Goal: Task Accomplishment & Management: Use online tool/utility

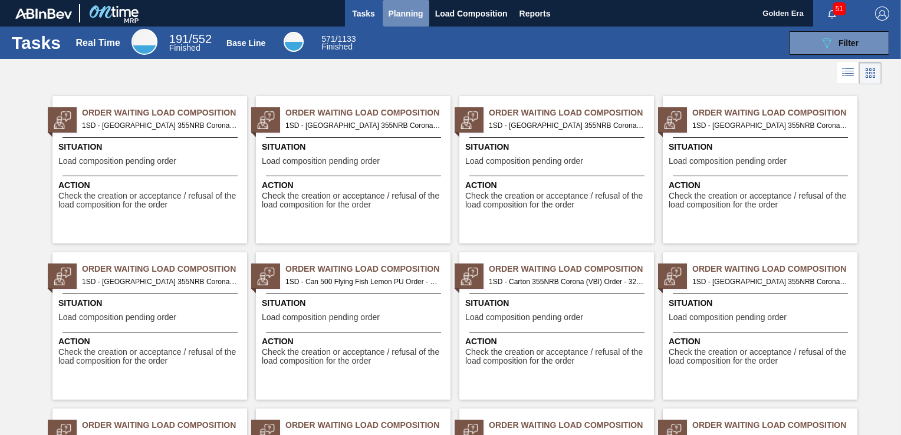
click at [389, 10] on span "Planning" at bounding box center [406, 13] width 35 height 14
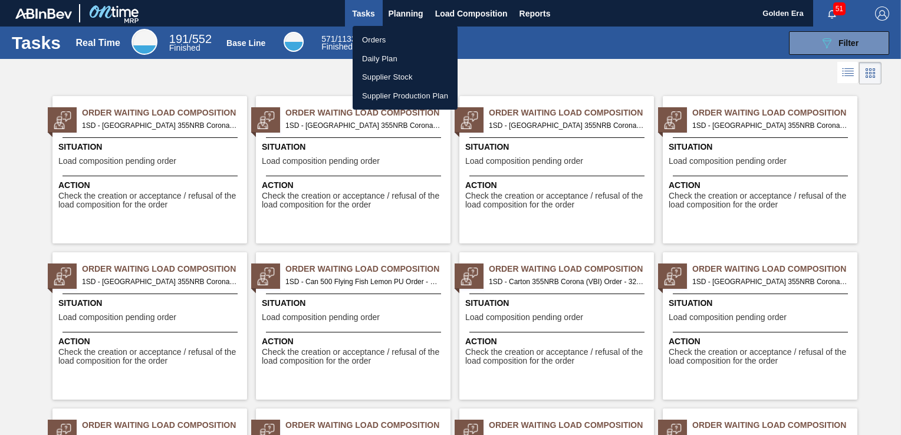
click at [377, 44] on li "Orders" at bounding box center [405, 40] width 105 height 19
click at [848, 38] on div "Orders Daily Plan Supplier Stock Supplier Production Plan" at bounding box center [450, 217] width 901 height 435
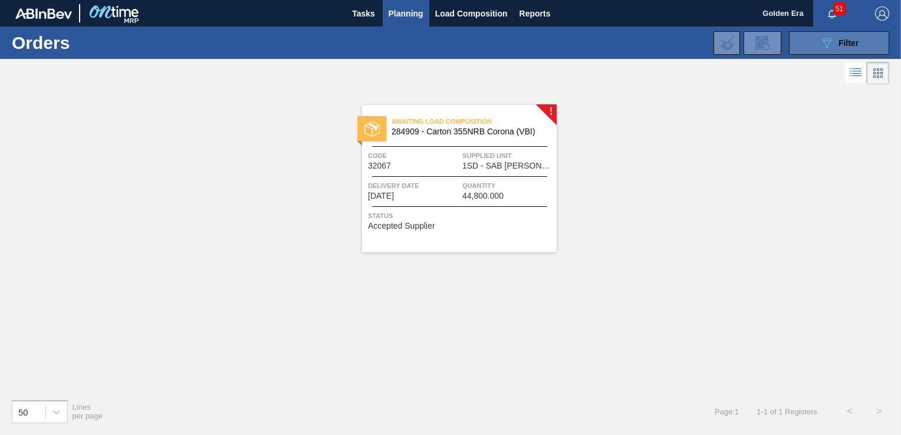
click at [810, 46] on button "089F7B8B-B2A5-4AFE-B5C0-19BA573D28AC Filter" at bounding box center [839, 43] width 100 height 24
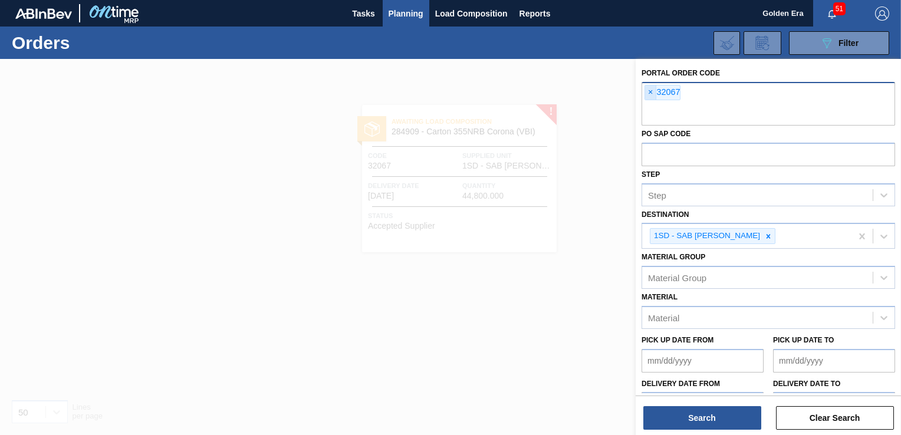
click at [649, 91] on span "×" at bounding box center [650, 93] width 11 height 14
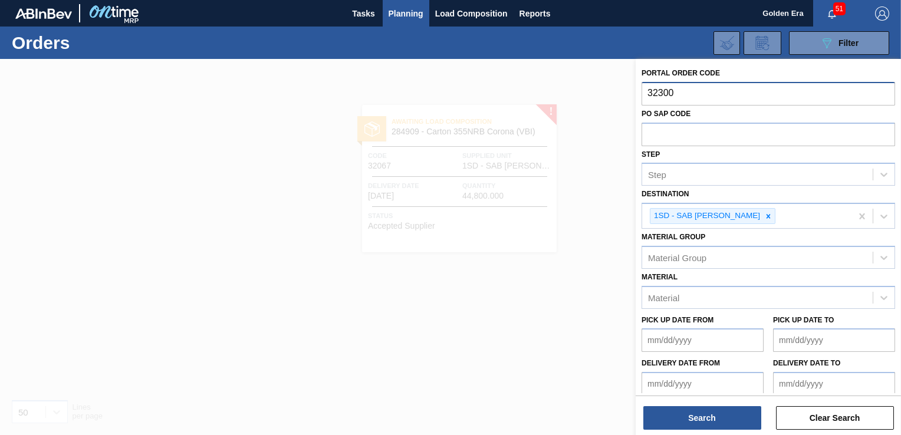
type input "32300"
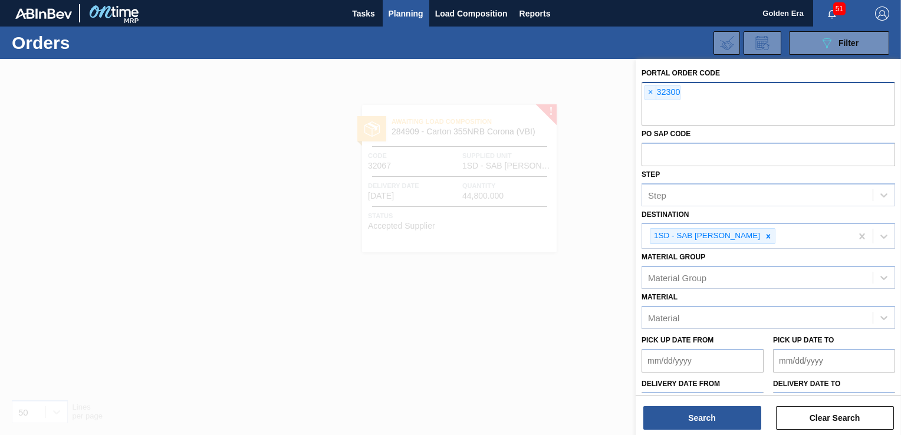
click at [543, 285] on div at bounding box center [450, 276] width 901 height 435
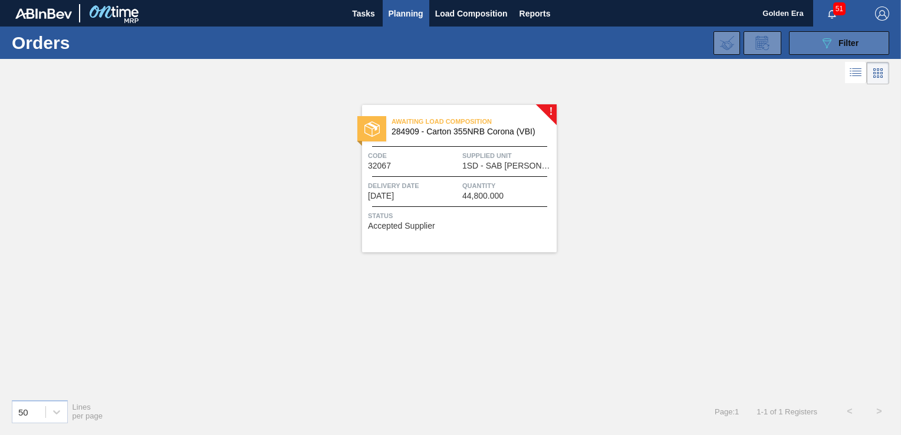
click at [852, 41] on span "Filter" at bounding box center [849, 42] width 20 height 9
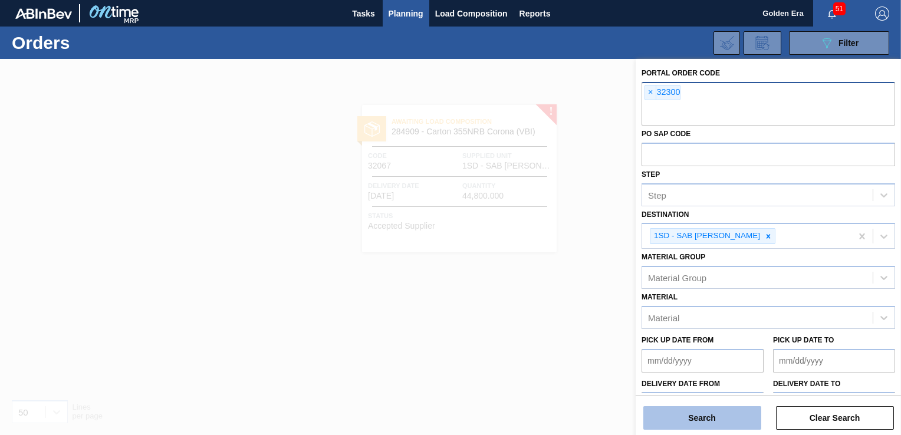
click at [700, 418] on button "Search" at bounding box center [703, 418] width 118 height 24
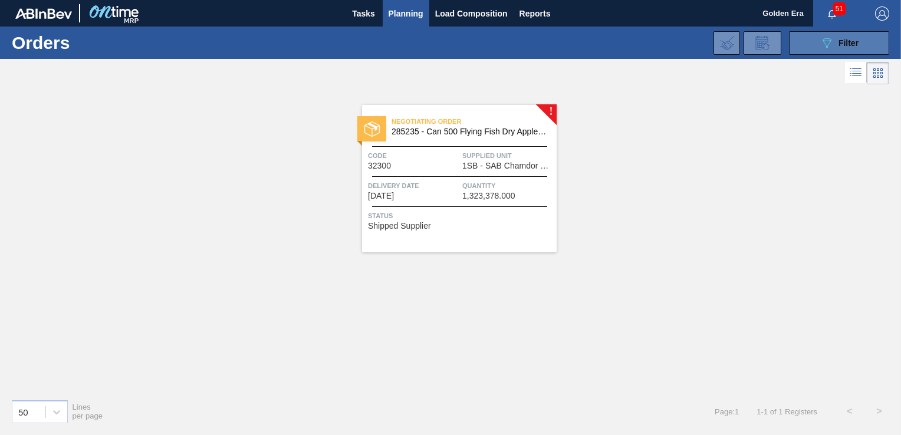
click at [807, 40] on button "089F7B8B-B2A5-4AFE-B5C0-19BA573D28AC Filter" at bounding box center [839, 43] width 100 height 24
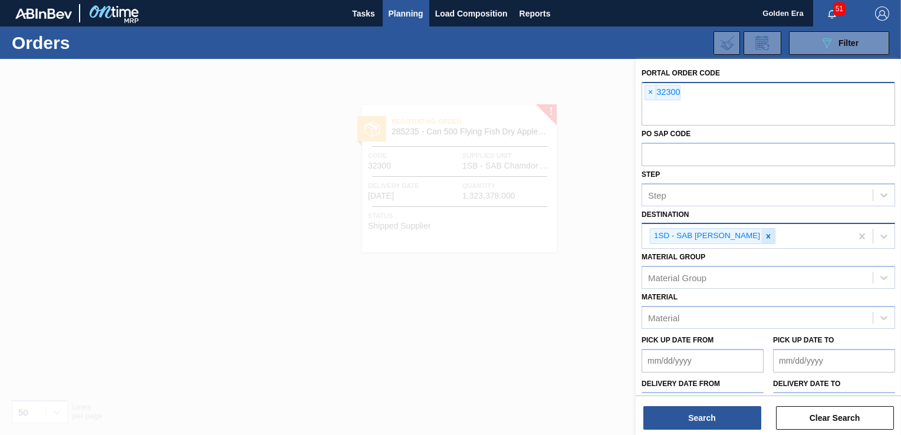
click at [767, 235] on icon at bounding box center [769, 236] width 4 height 4
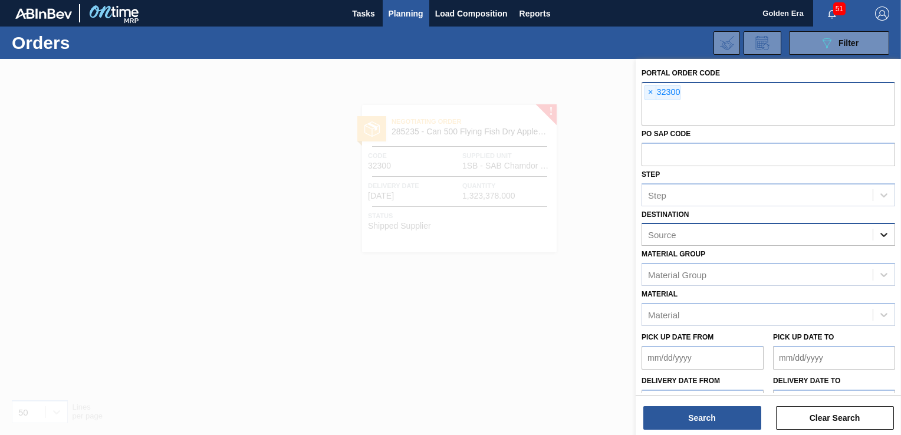
click at [884, 235] on icon at bounding box center [884, 236] width 7 height 4
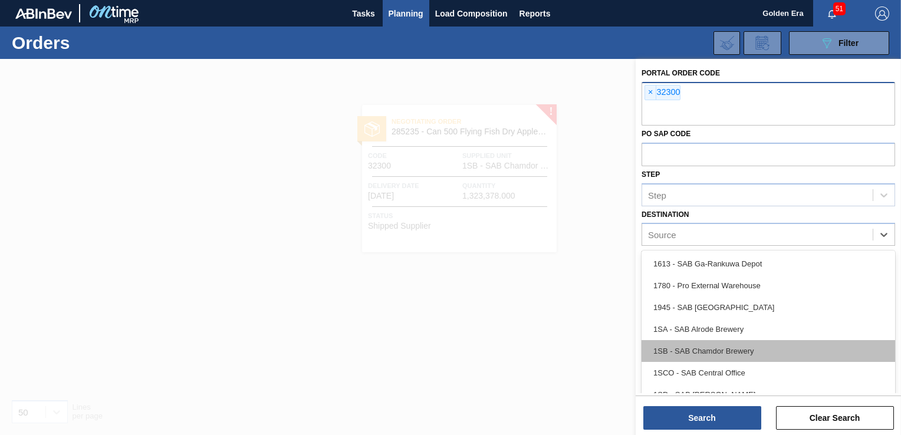
click at [774, 346] on div "1SB - SAB Chamdor Brewery" at bounding box center [769, 351] width 254 height 22
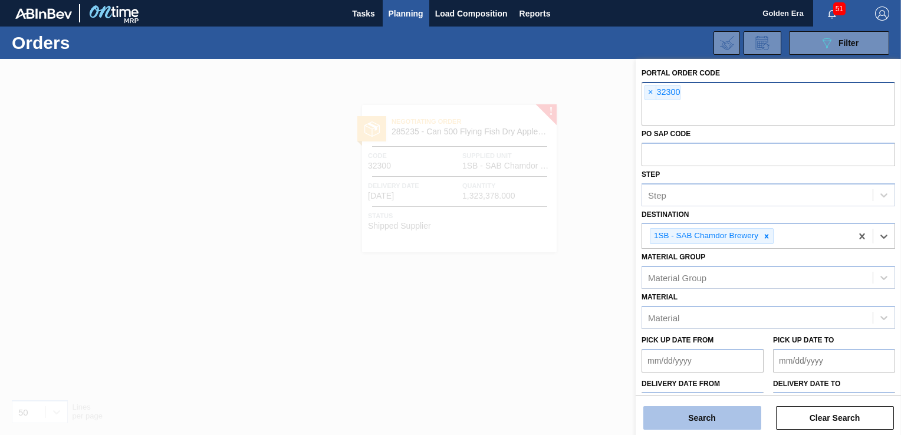
click at [727, 418] on button "Search" at bounding box center [703, 418] width 118 height 24
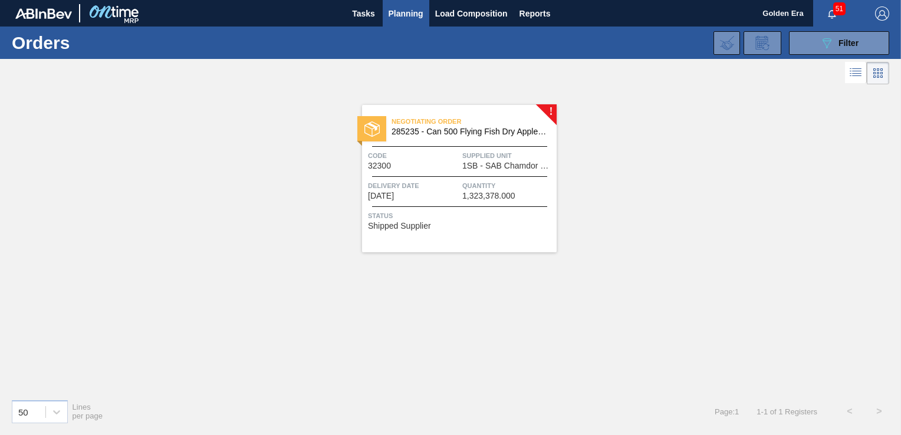
click at [509, 225] on div "Status Shipped Supplier" at bounding box center [461, 219] width 186 height 19
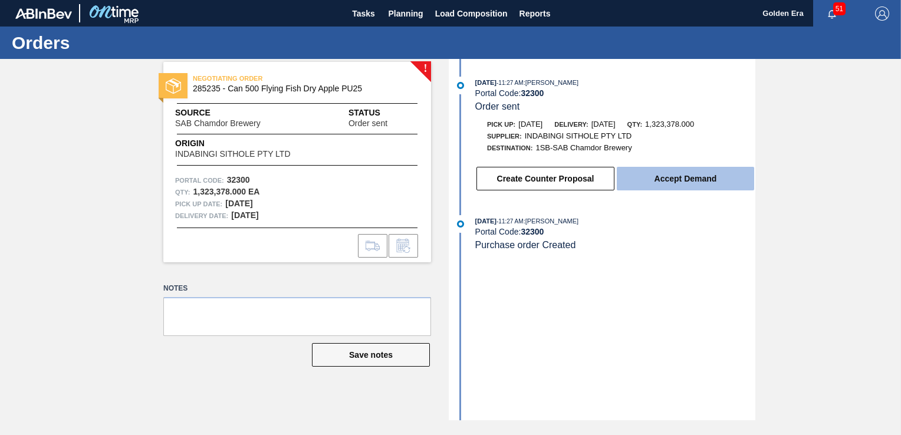
click at [683, 172] on button "Accept Demand" at bounding box center [685, 179] width 137 height 24
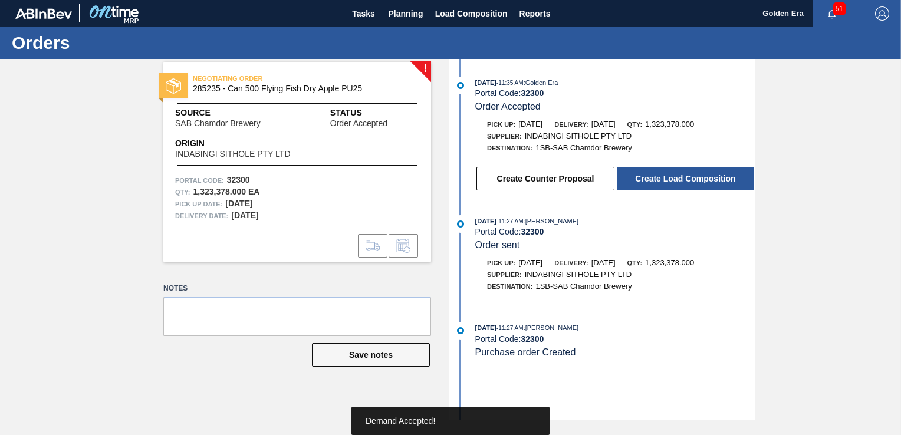
click at [683, 172] on button "Create Load Composition" at bounding box center [685, 179] width 137 height 24
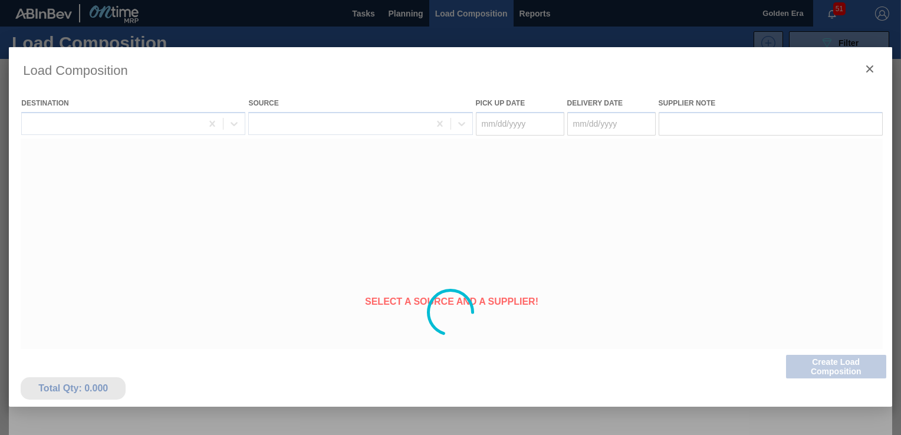
type Date "[DATE]"
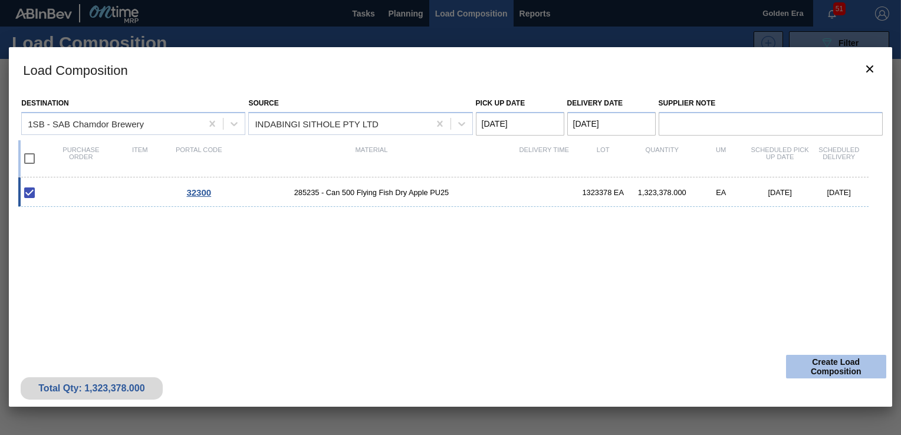
click at [864, 360] on button "Create Load Composition" at bounding box center [836, 367] width 100 height 24
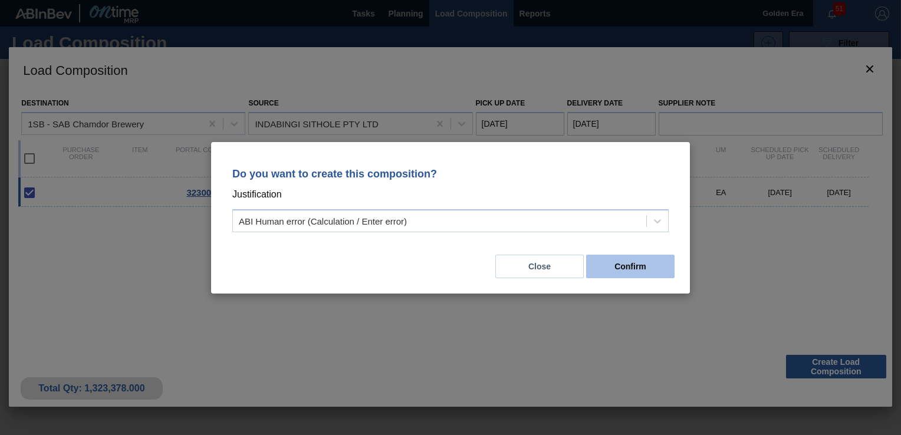
click at [651, 265] on button "Confirm" at bounding box center [630, 267] width 88 height 24
